Goal: Information Seeking & Learning: Check status

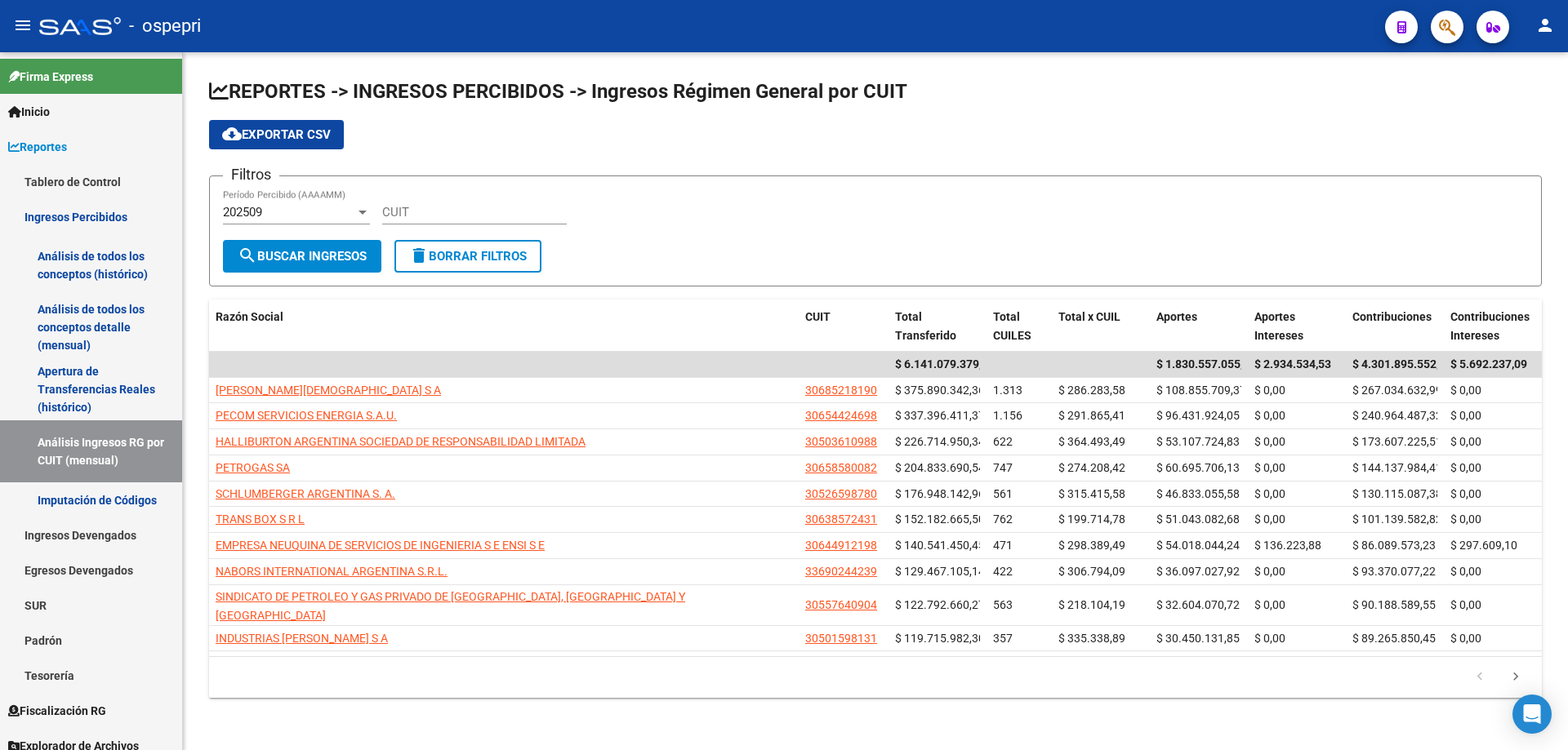
click at [464, 205] on div "CUIT" at bounding box center [475, 207] width 184 height 35
paste input "30-71776188-6"
type input "30-71776188-6"
click at [317, 271] on button "search Buscar Ingresos" at bounding box center [302, 256] width 158 height 33
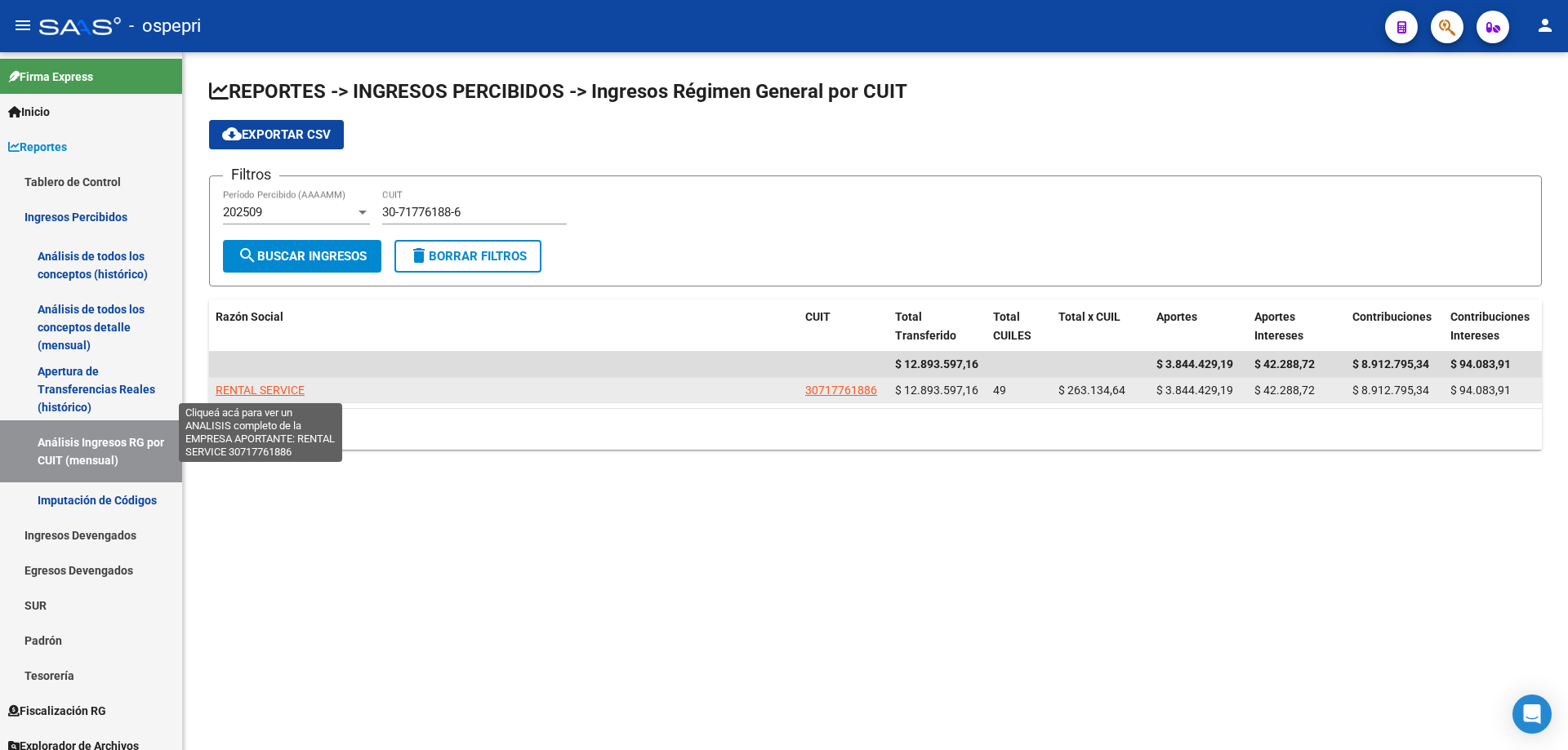
click at [267, 388] on span "RENTAL SERVICE" at bounding box center [259, 390] width 89 height 13
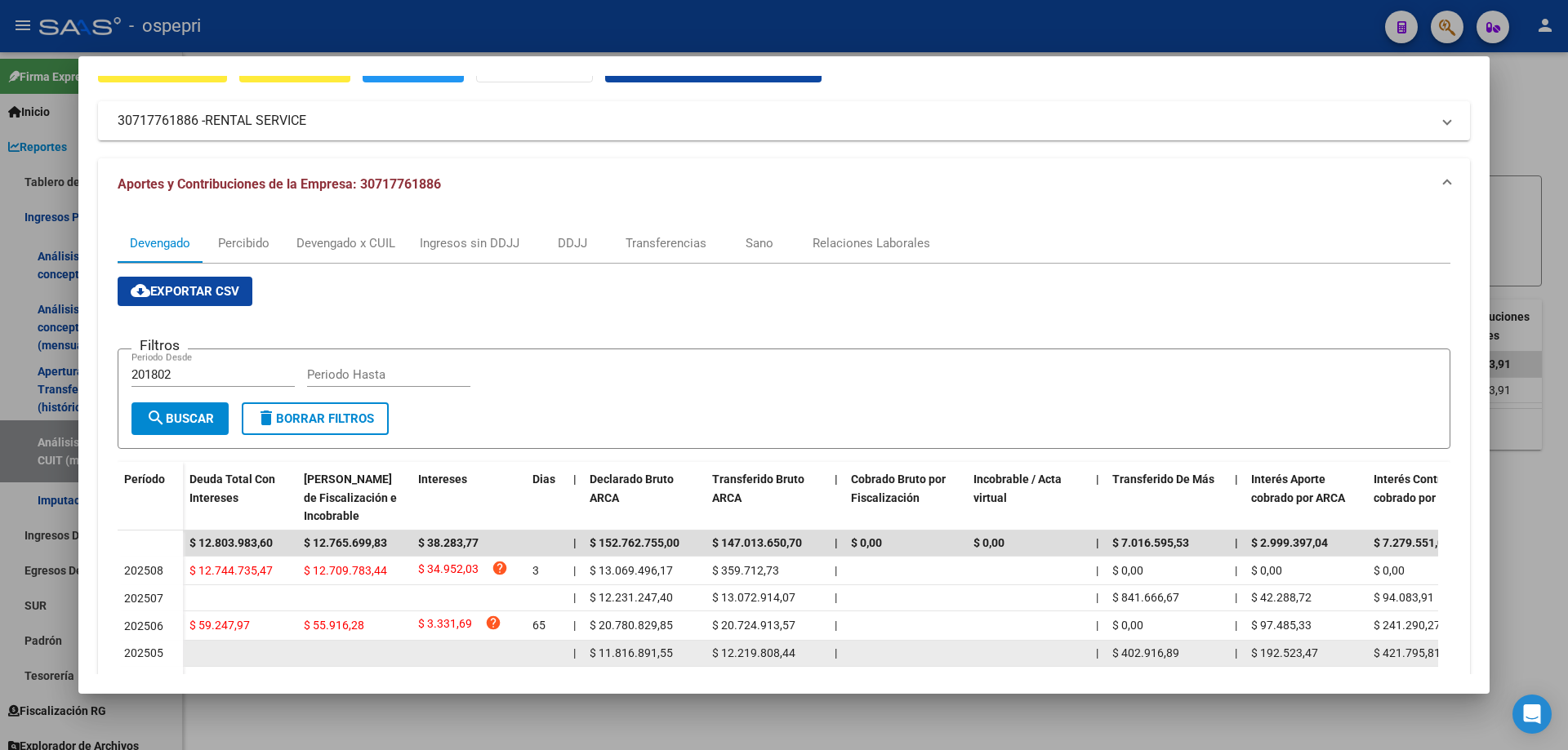
scroll to position [163, 0]
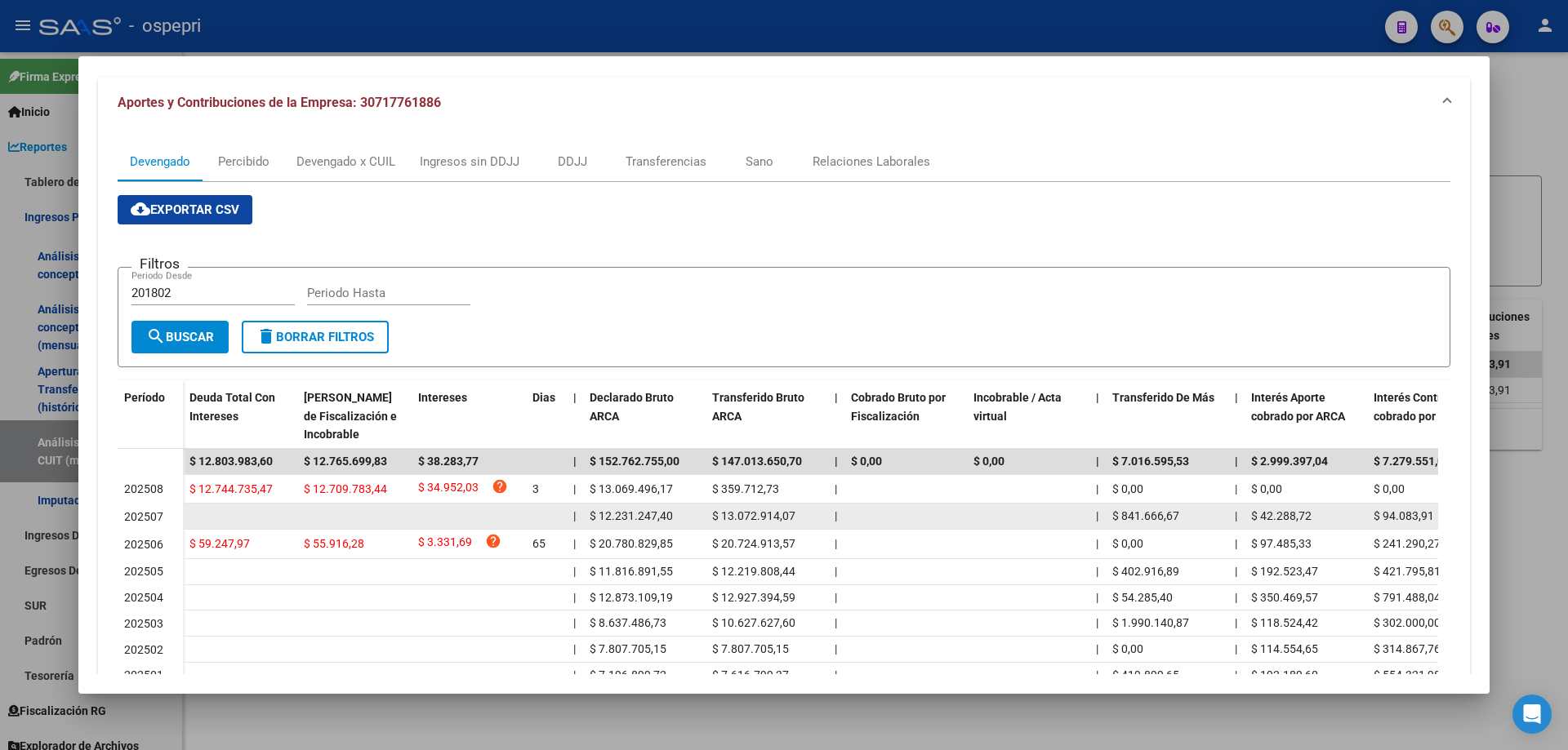
click at [986, 512] on datatable-body-cell at bounding box center [1028, 516] width 122 height 26
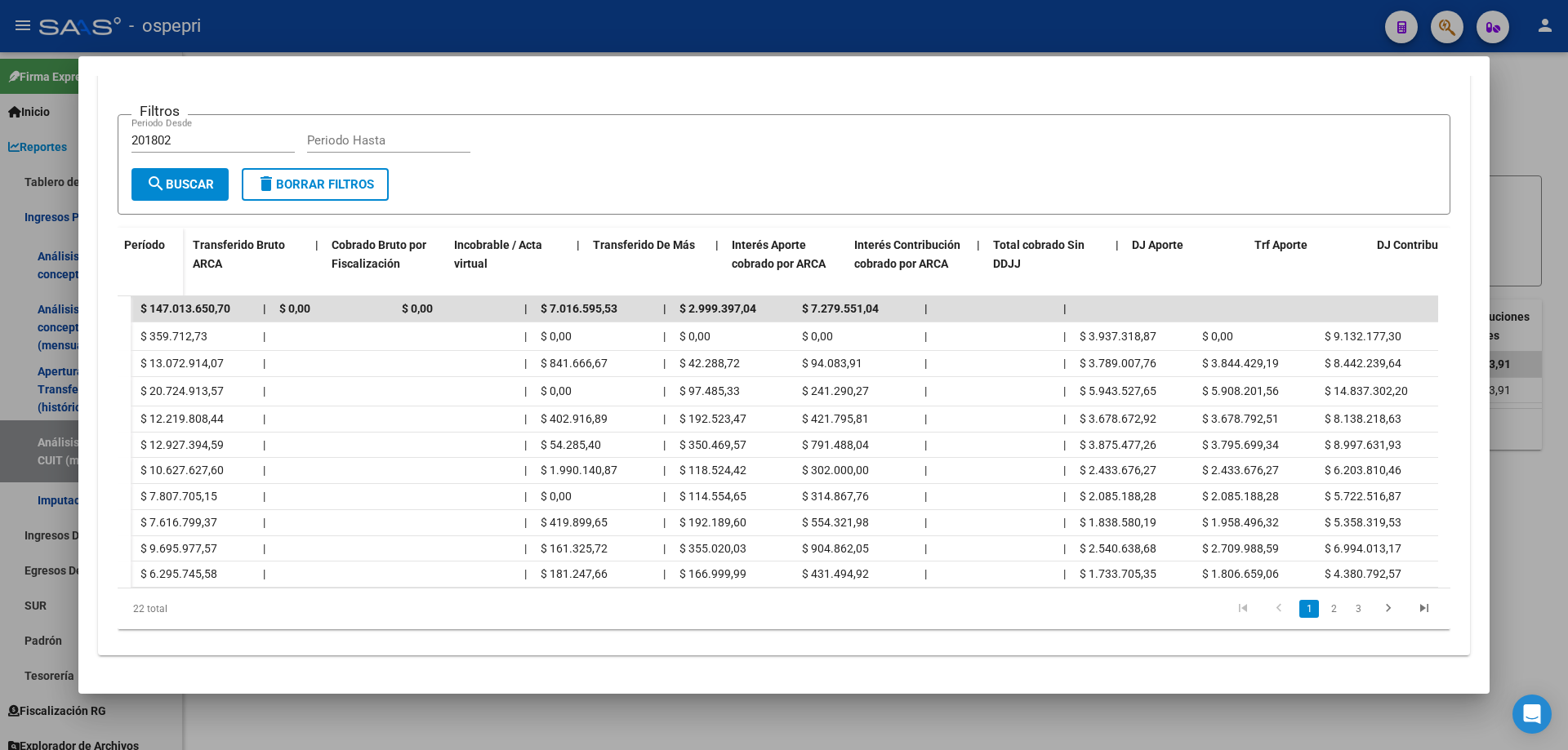
scroll to position [0, 0]
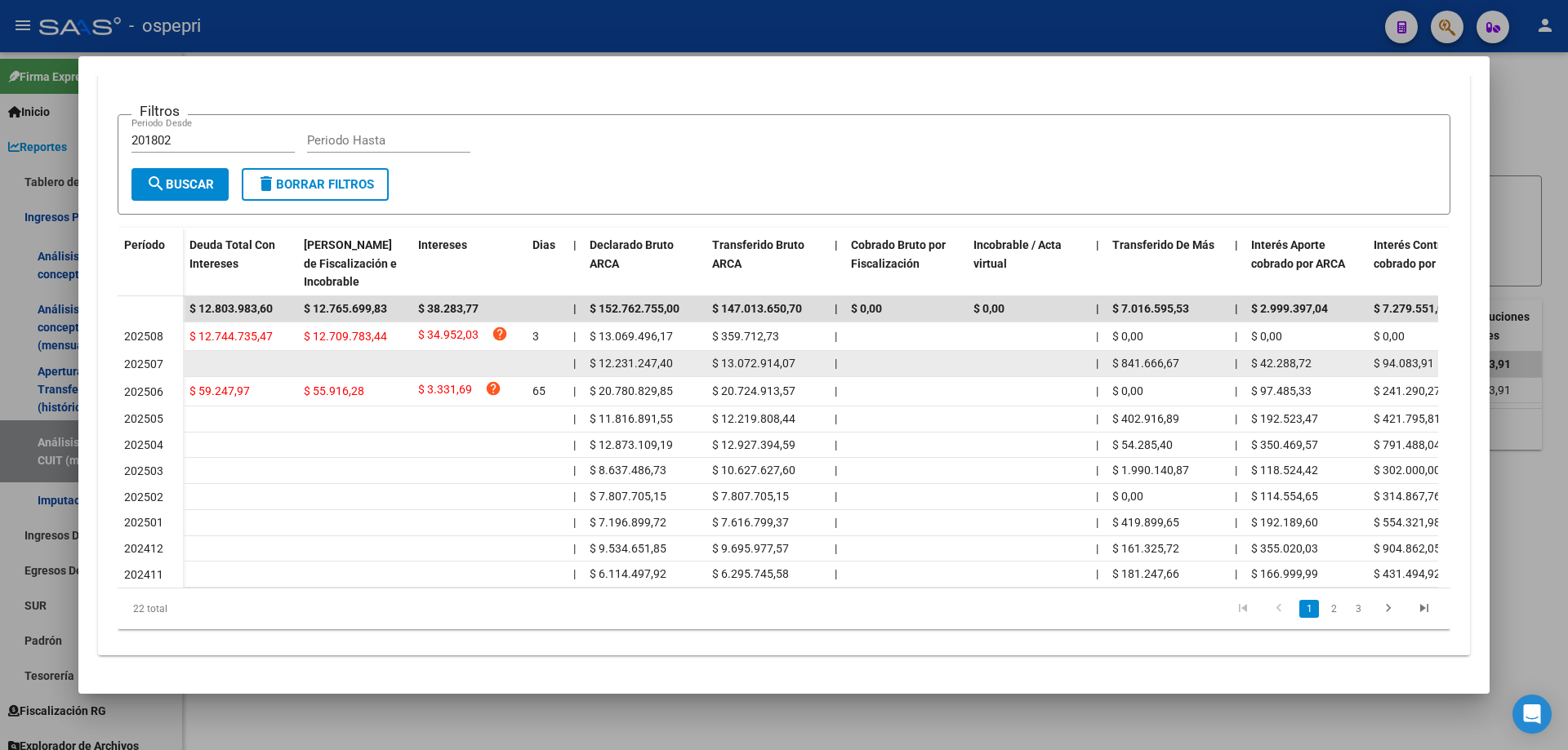
drag, startPoint x: 1192, startPoint y: 355, endPoint x: 1122, endPoint y: 360, distance: 70.2
click at [1122, 360] on div "$ 841.666,67" at bounding box center [1167, 363] width 110 height 19
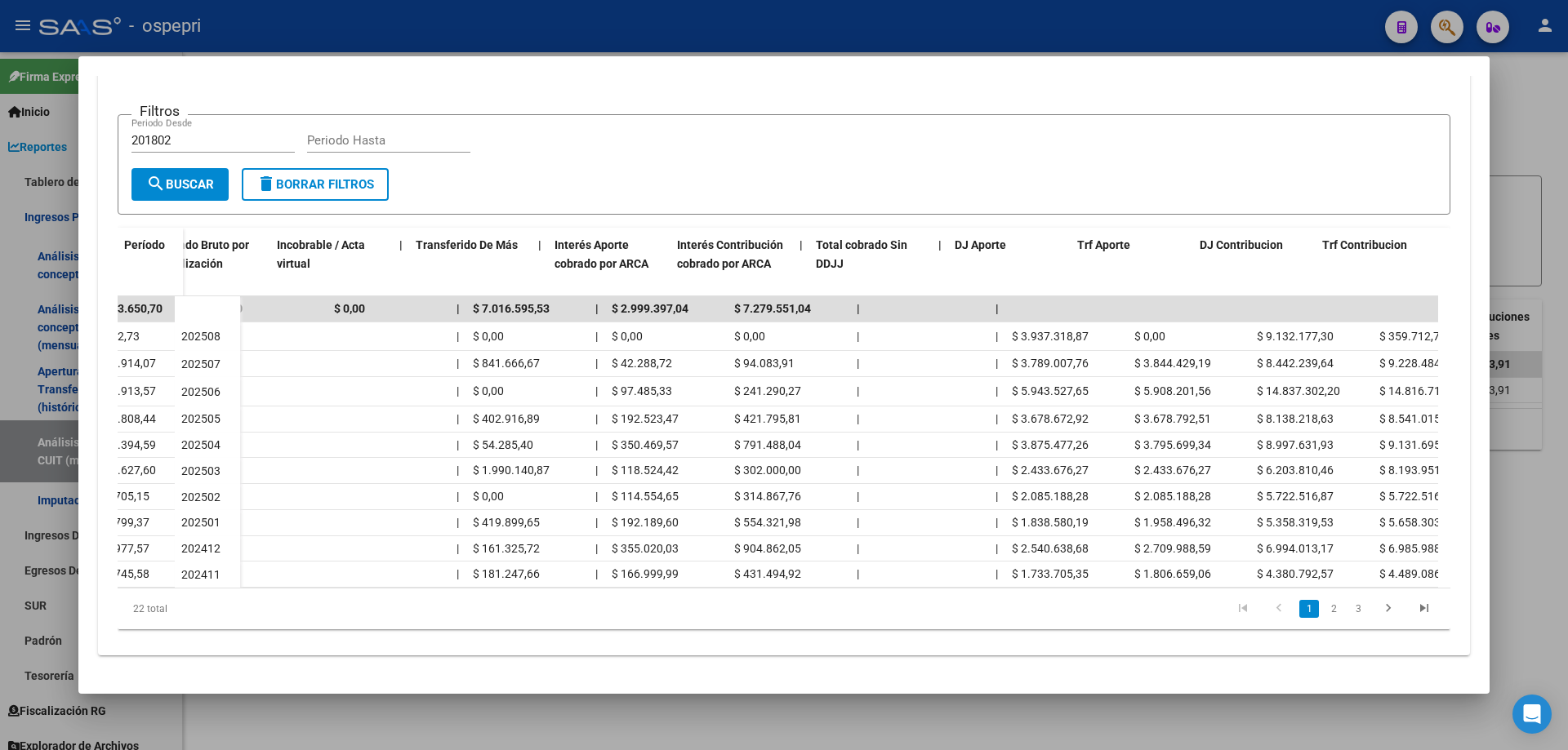
scroll to position [0, 697]
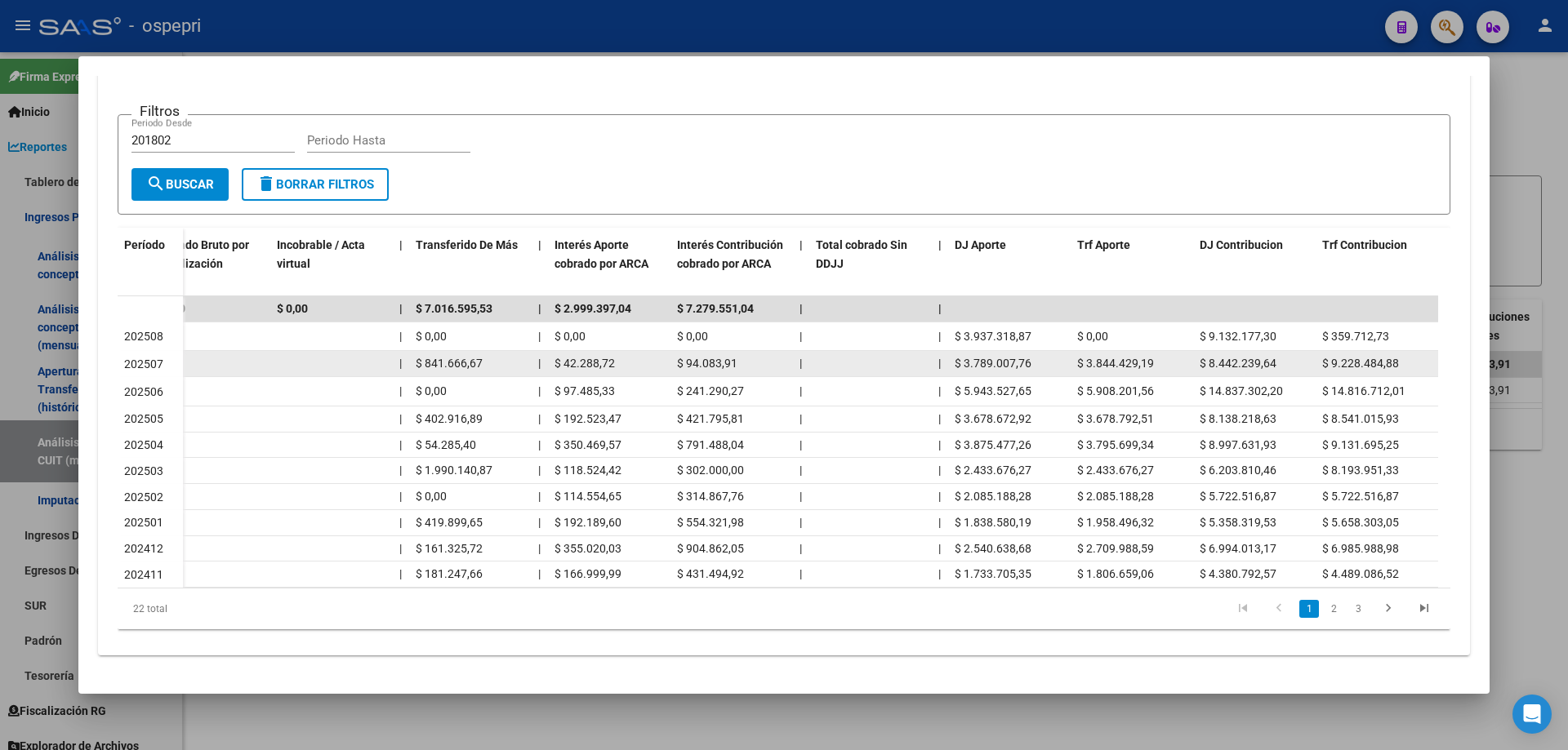
drag, startPoint x: 963, startPoint y: 356, endPoint x: 1033, endPoint y: 360, distance: 70.1
click at [1033, 360] on div "$ 3.789.007,76" at bounding box center [1009, 363] width 110 height 19
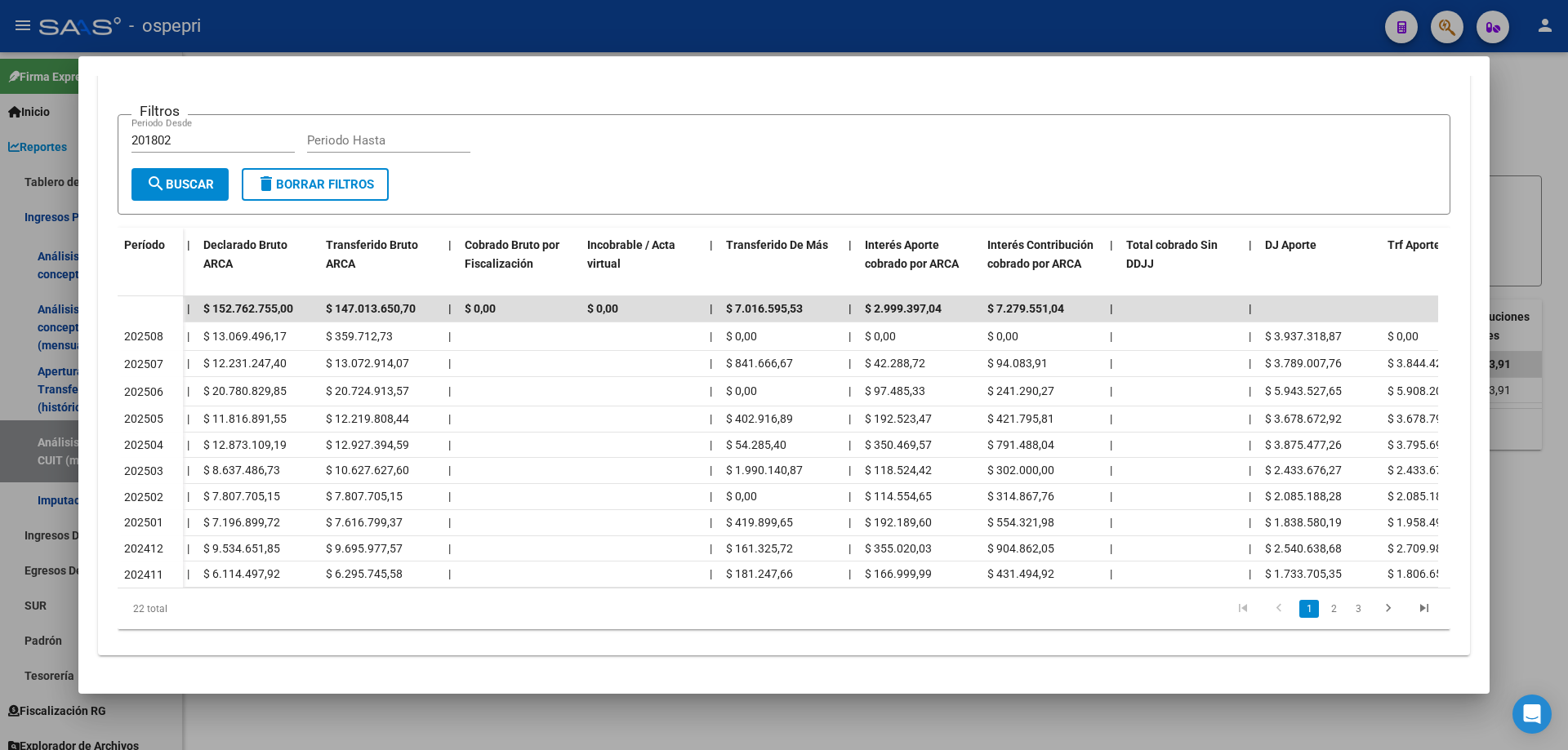
scroll to position [0, 388]
